Goal: Task Accomplishment & Management: Use online tool/utility

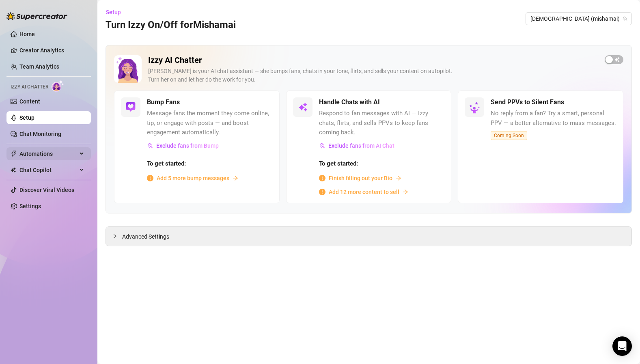
click at [33, 150] on span "Automations" at bounding box center [48, 153] width 58 height 13
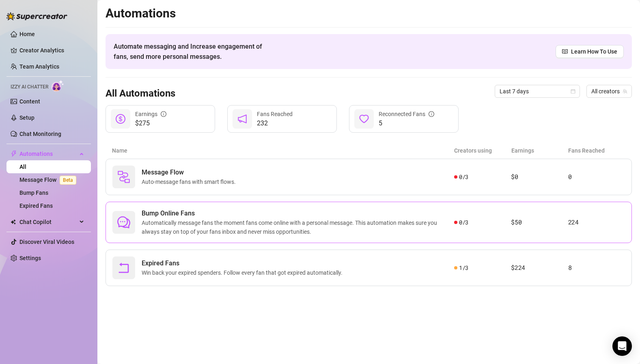
click at [157, 216] on span "Bump Online Fans" at bounding box center [298, 213] width 312 height 10
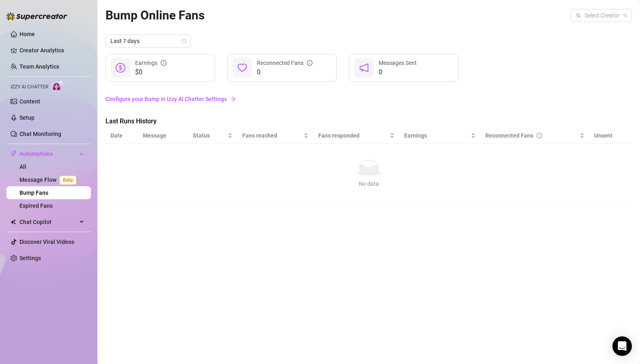
click at [34, 193] on link "Bump Fans" at bounding box center [33, 192] width 29 height 6
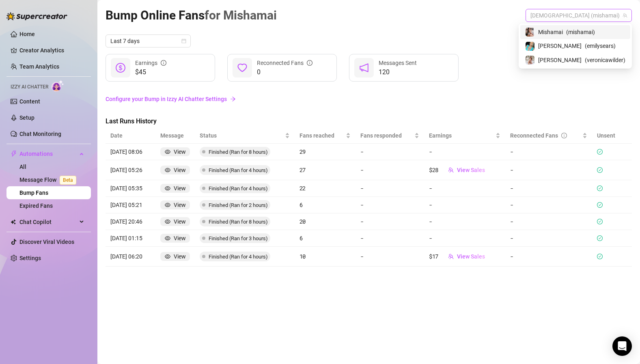
click at [568, 18] on span "[DEMOGRAPHIC_DATA] (mishamai)" at bounding box center [578, 15] width 97 height 12
click at [565, 45] on span "[PERSON_NAME]" at bounding box center [559, 45] width 43 height 9
